Goal: Task Accomplishment & Management: Complete application form

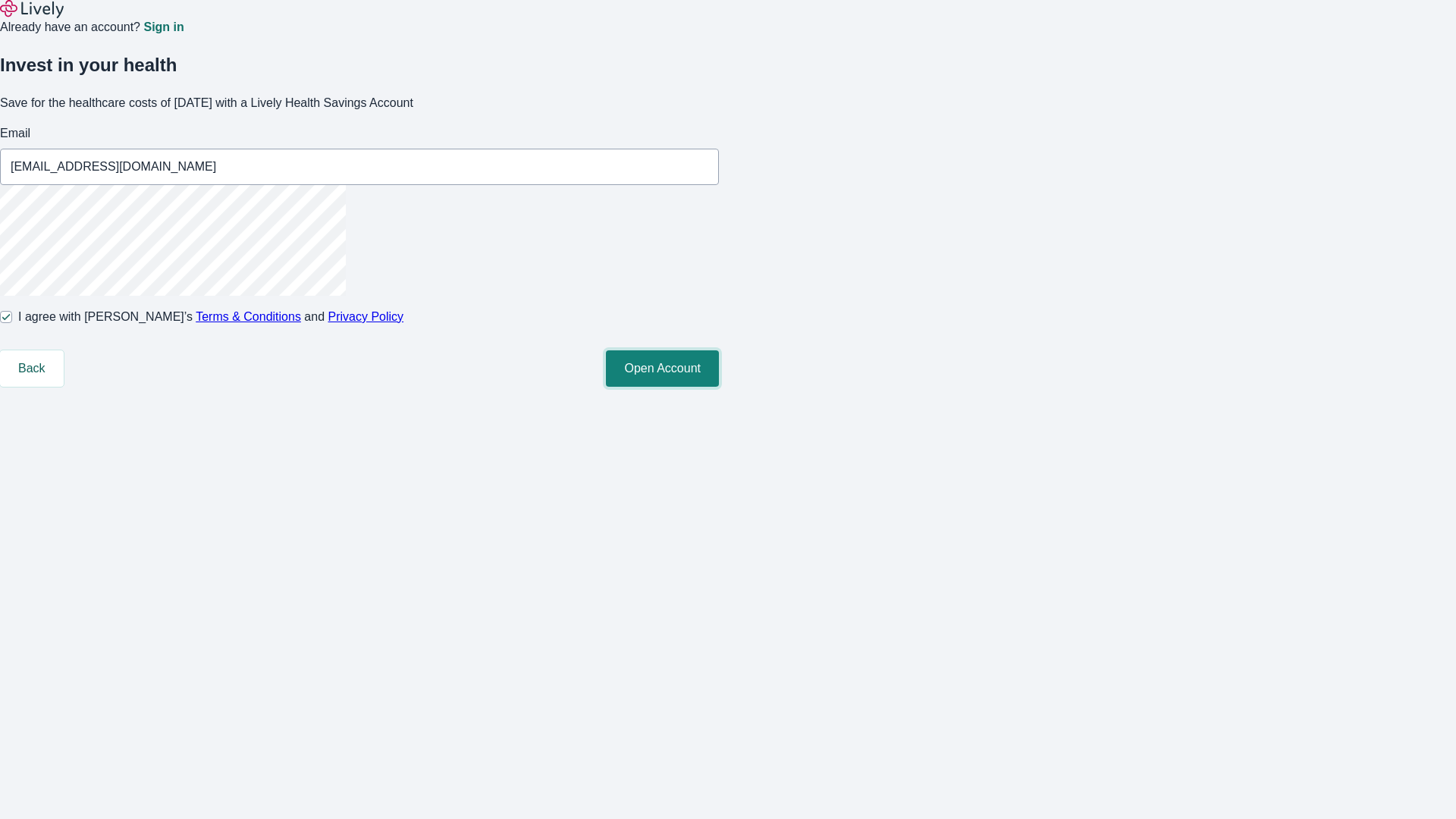
click at [718, 387] on button "Open Account" at bounding box center [663, 369] width 113 height 37
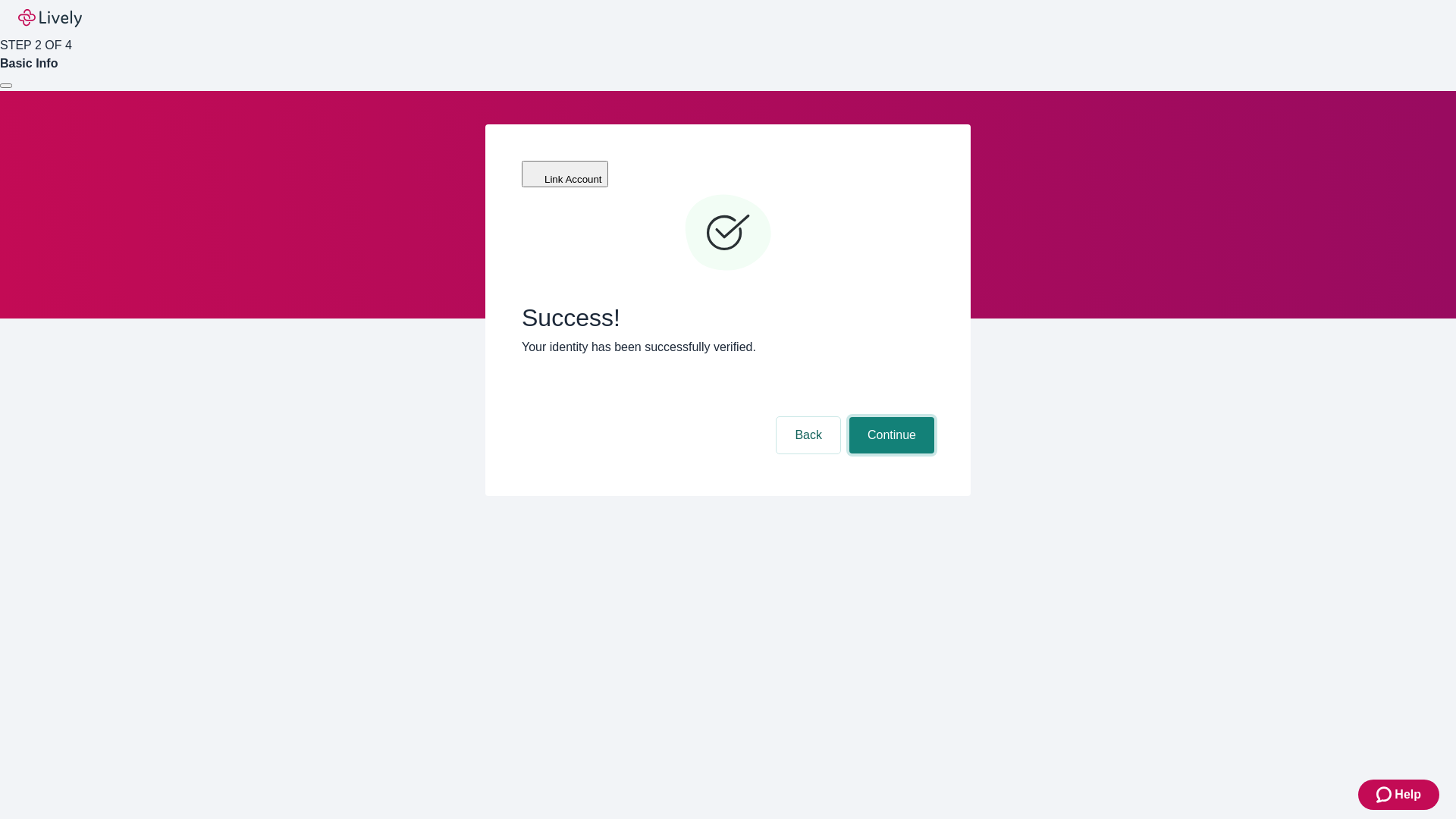
click at [889, 417] on button "Continue" at bounding box center [892, 435] width 85 height 37
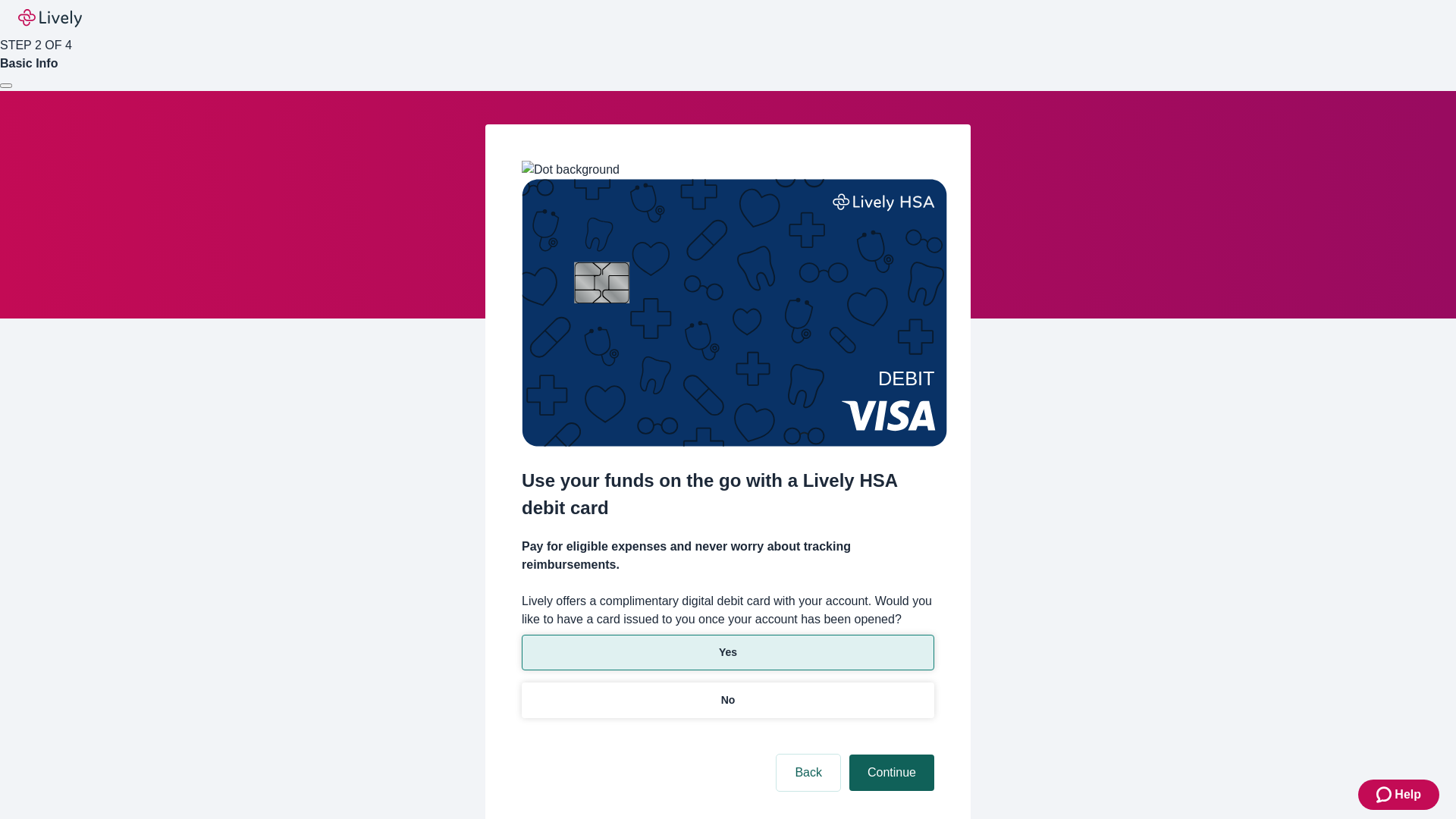
click at [727, 692] on p "No" at bounding box center [728, 700] width 14 height 16
click at [889, 754] on button "Continue" at bounding box center [892, 772] width 85 height 37
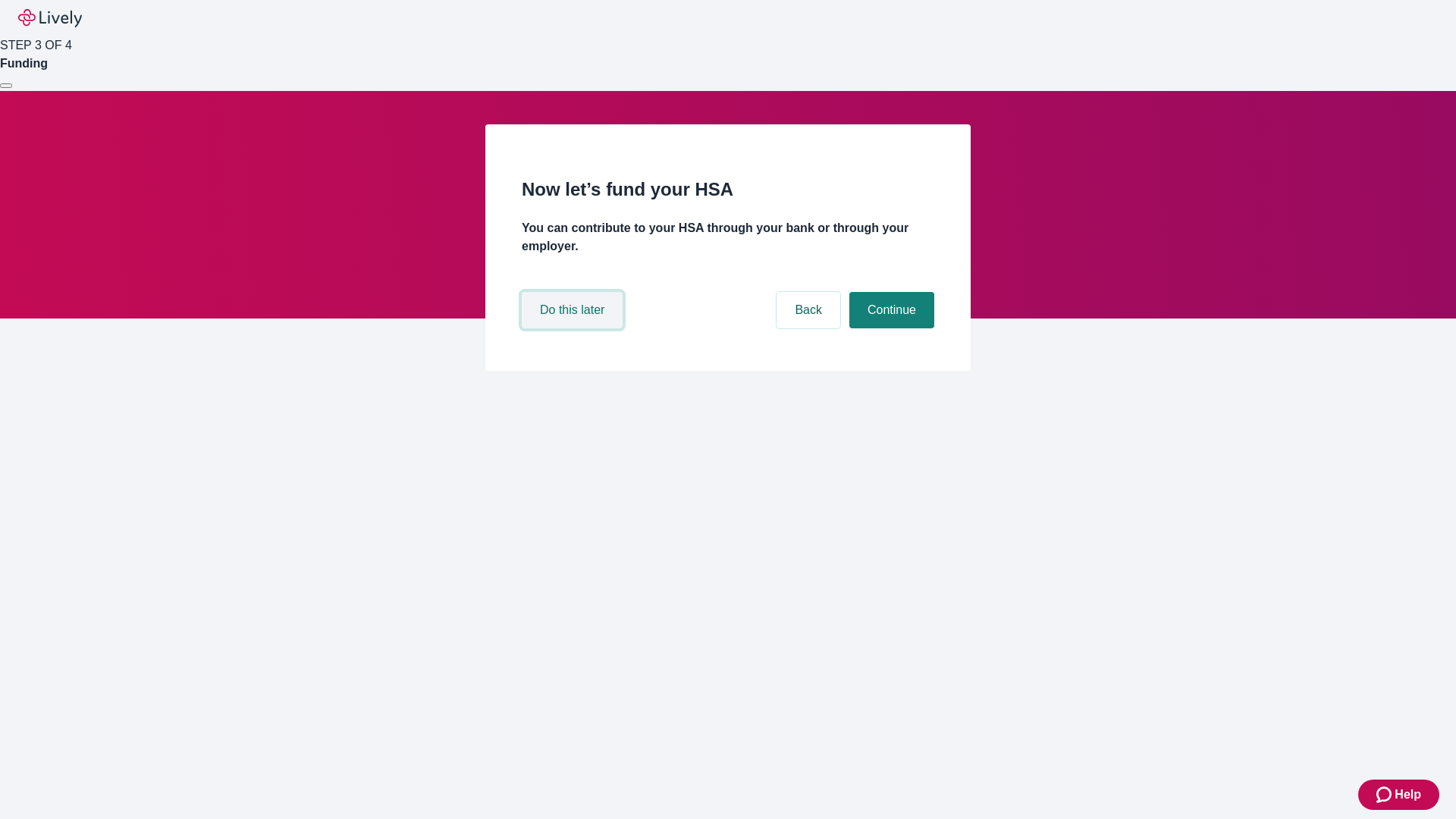
click at [574, 328] on button "Do this later" at bounding box center [572, 310] width 101 height 37
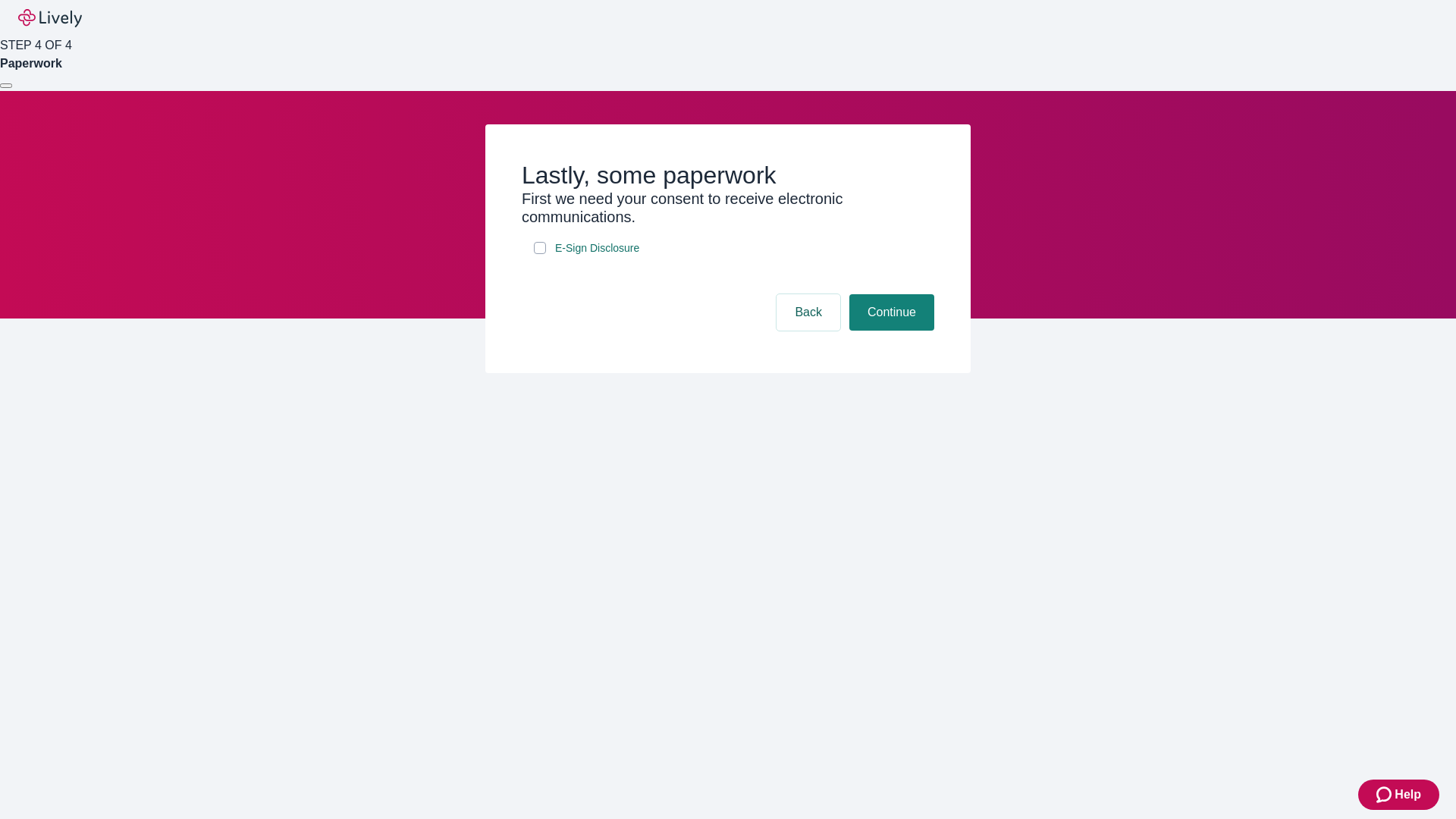
click at [540, 254] on input "E-Sign Disclosure" at bounding box center [539, 248] width 12 height 12
checkbox input "true"
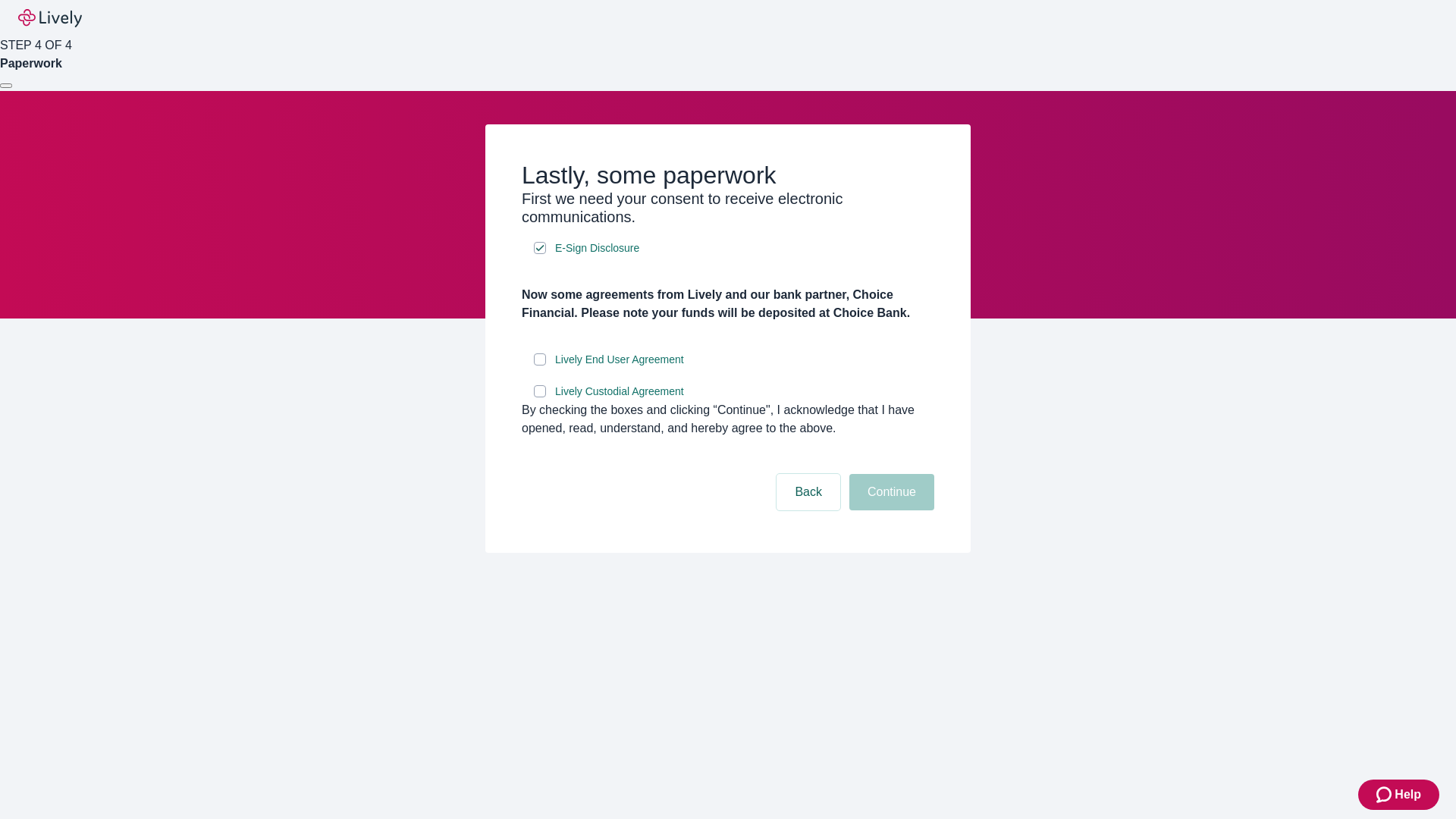
click at [540, 365] on input "Lively End User Agreement" at bounding box center [539, 359] width 12 height 12
checkbox input "true"
click at [540, 397] on input "Lively Custodial Agreement" at bounding box center [539, 391] width 12 height 12
checkbox input "true"
click at [889, 510] on button "Continue" at bounding box center [892, 492] width 85 height 37
